Goal: Task Accomplishment & Management: Manage account settings

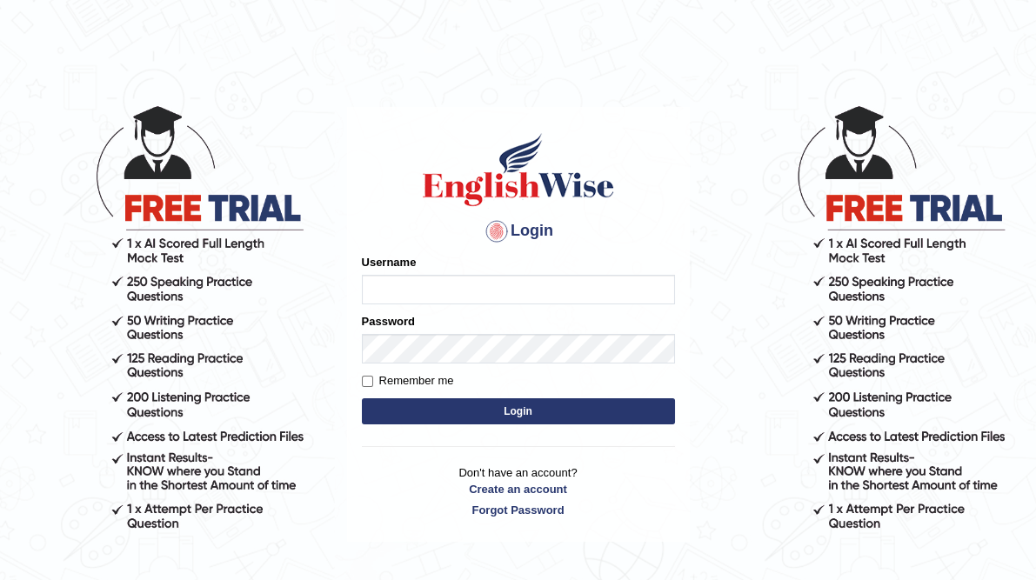
type input "ameerham"
drag, startPoint x: 0, startPoint y: 0, endPoint x: 613, endPoint y: 404, distance: 733.7
click at [613, 404] on button "Login" at bounding box center [518, 412] width 313 height 26
